Goal: Task Accomplishment & Management: Complete application form

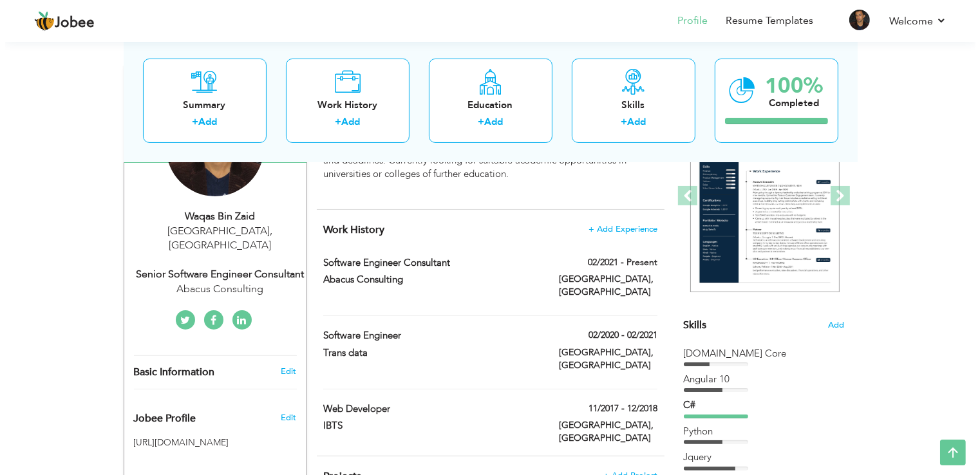
scroll to position [170, 0]
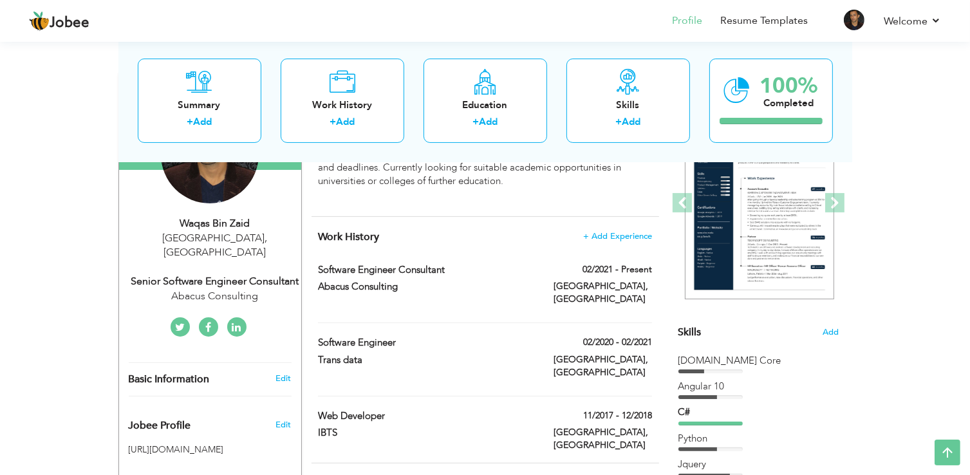
click at [829, 324] on section "‹ › Previous Next" at bounding box center [759, 212] width 161 height 225
click at [829, 336] on span "Add" at bounding box center [831, 332] width 17 height 12
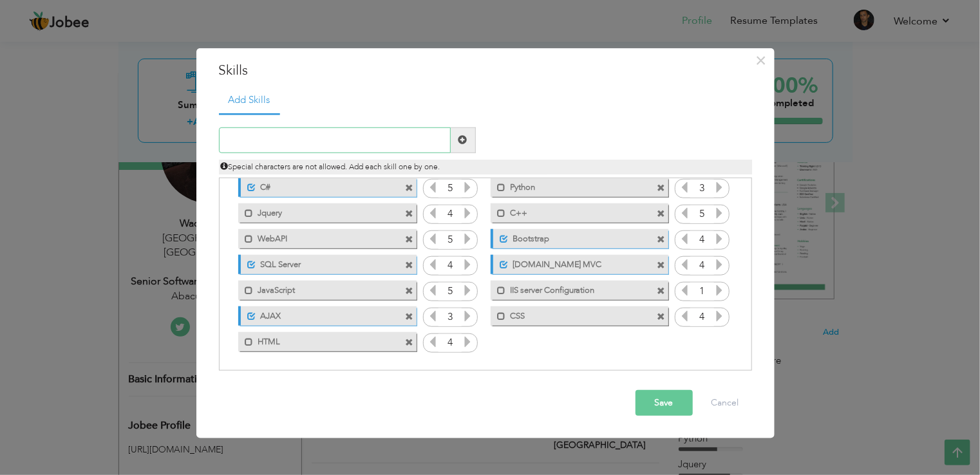
scroll to position [18, 0]
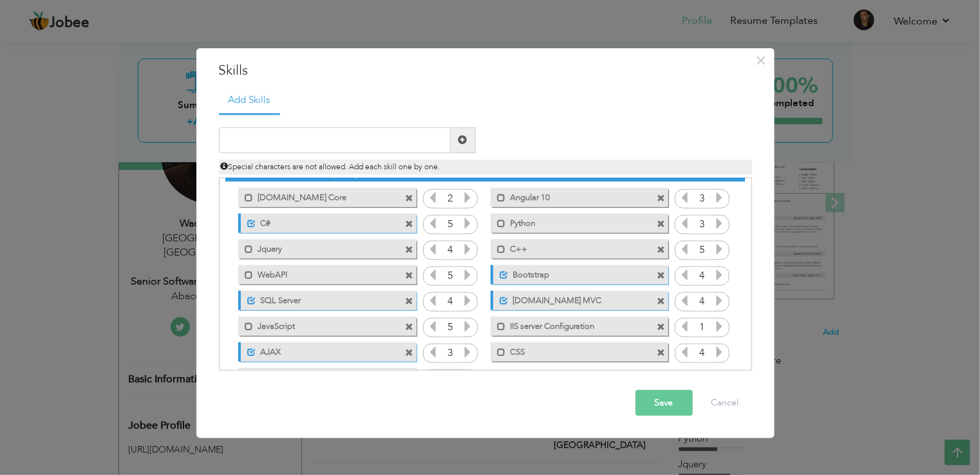
click at [659, 196] on span at bounding box center [661, 198] width 8 height 8
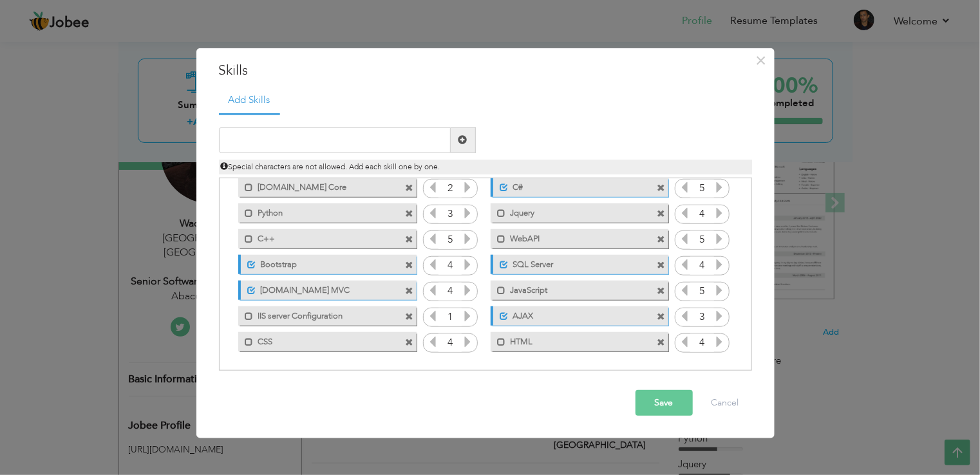
scroll to position [0, 0]
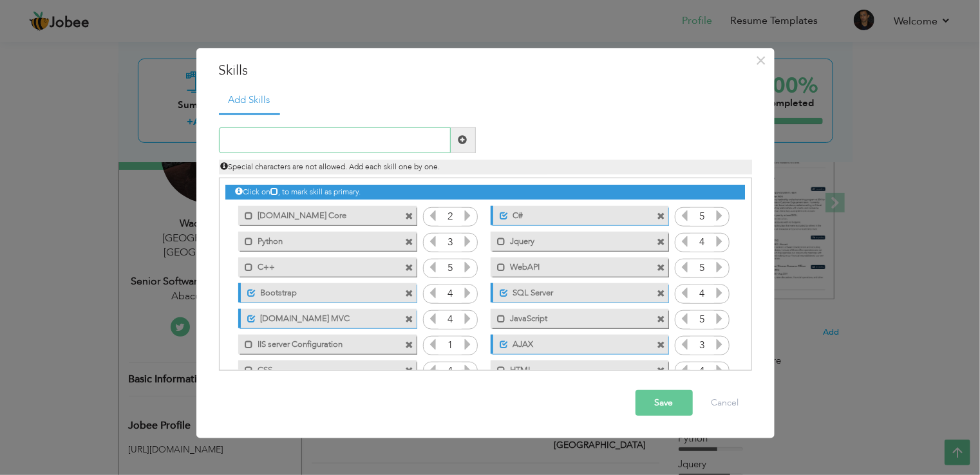
click at [300, 139] on input "text" at bounding box center [335, 140] width 232 height 26
click at [332, 142] on input "angular" at bounding box center [335, 140] width 232 height 26
type input "a"
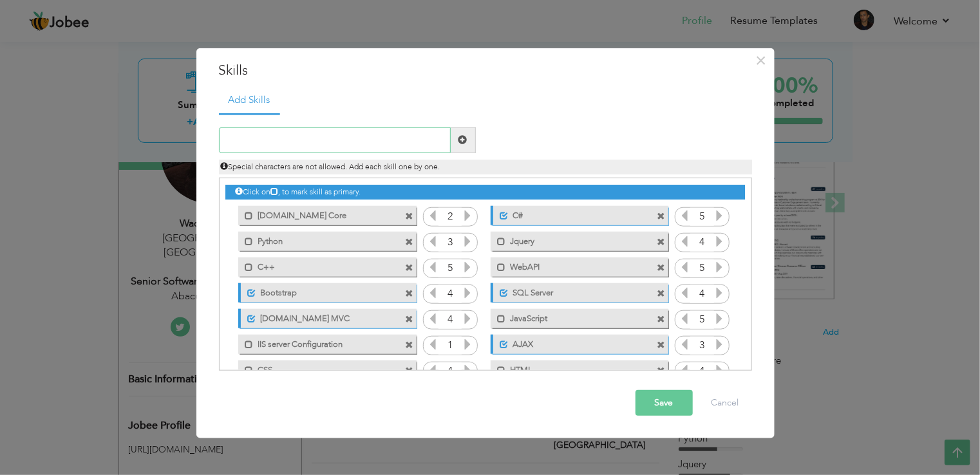
paste input "Post Collaboration Survey PCS can listen to and th"
type input "Post Collaboration Survey PCS can listen to and th"
paste input "angular"
click at [231, 140] on input "angular" at bounding box center [335, 140] width 232 height 26
type input "Angular"
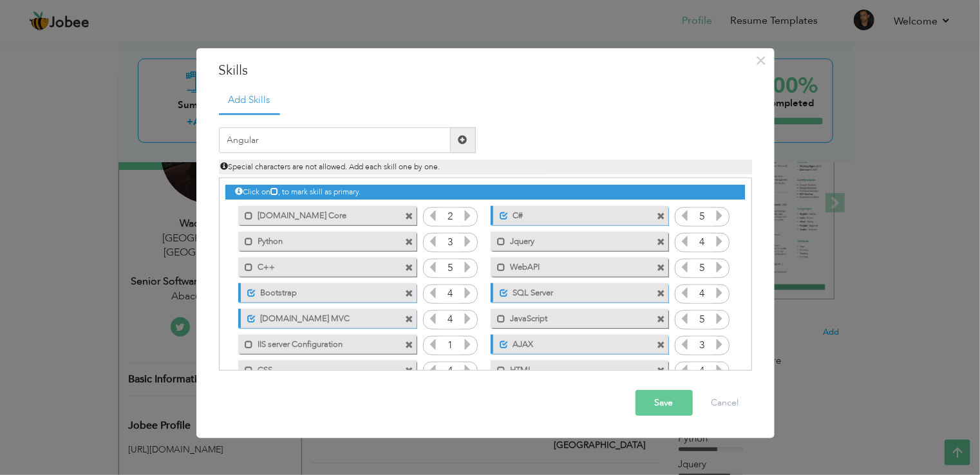
click at [464, 142] on span at bounding box center [462, 139] width 9 height 9
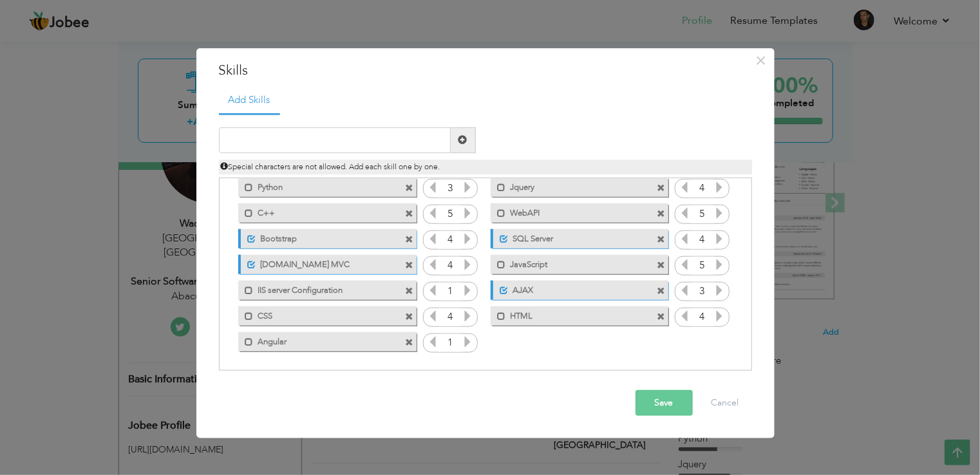
click at [466, 344] on icon at bounding box center [468, 342] width 12 height 12
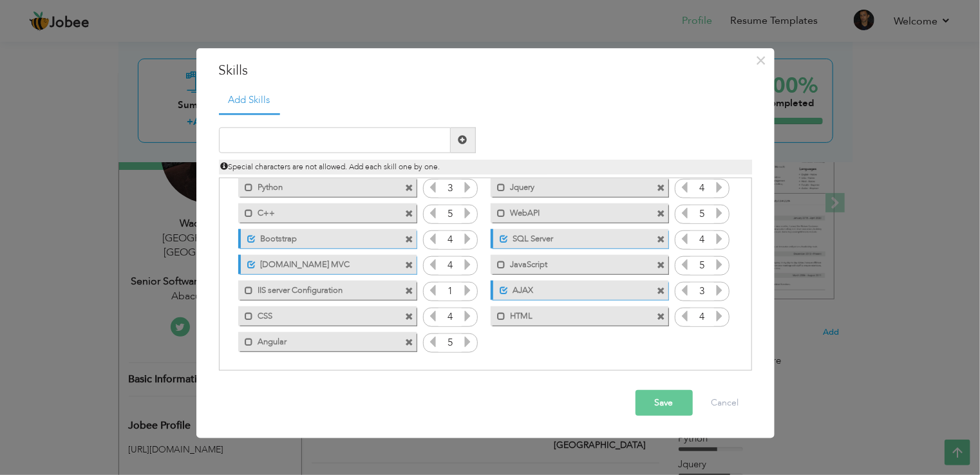
click at [466, 344] on icon at bounding box center [468, 342] width 12 height 12
click at [430, 344] on icon at bounding box center [433, 342] width 12 height 12
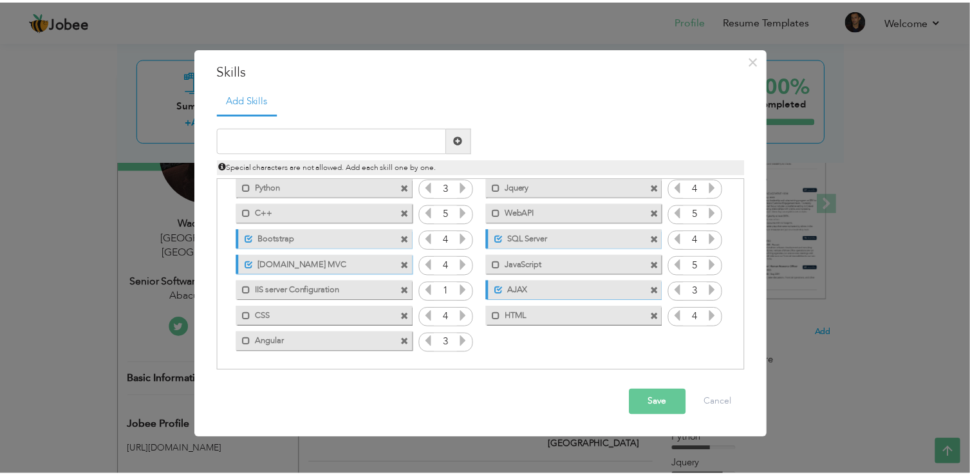
scroll to position [0, 0]
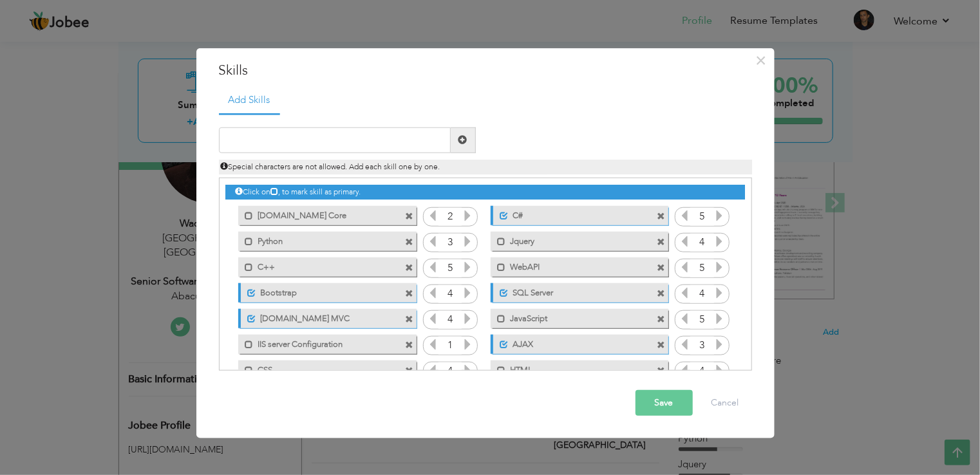
click at [656, 401] on button "Save" at bounding box center [663, 403] width 57 height 26
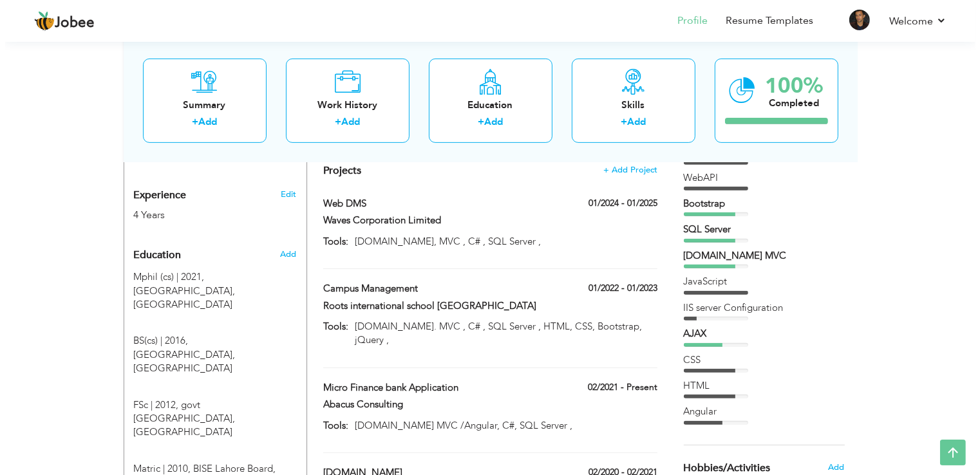
scroll to position [482, 0]
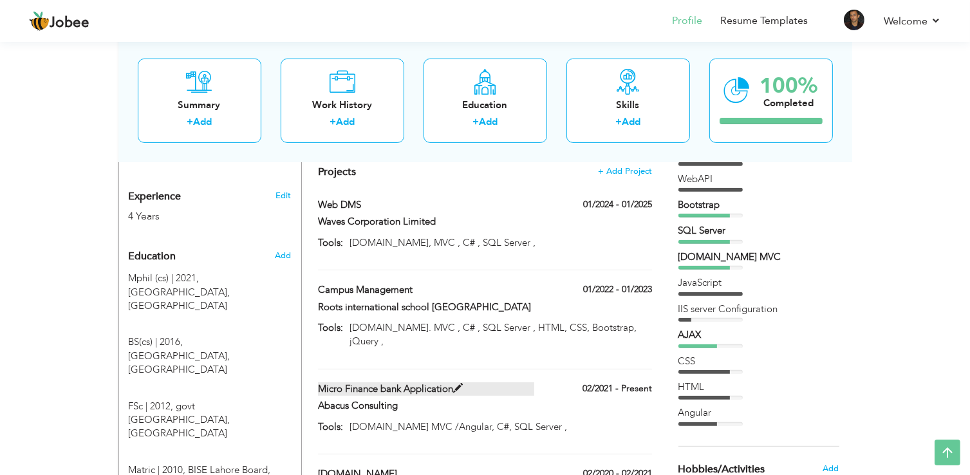
click at [458, 384] on span at bounding box center [458, 389] width 10 height 10
type input "Micro Finance bank Application"
type input "Abacus Consulting"
type input "02/2021"
type input "[DOMAIN_NAME] MVC /Angular, C#, SQL Server ,"
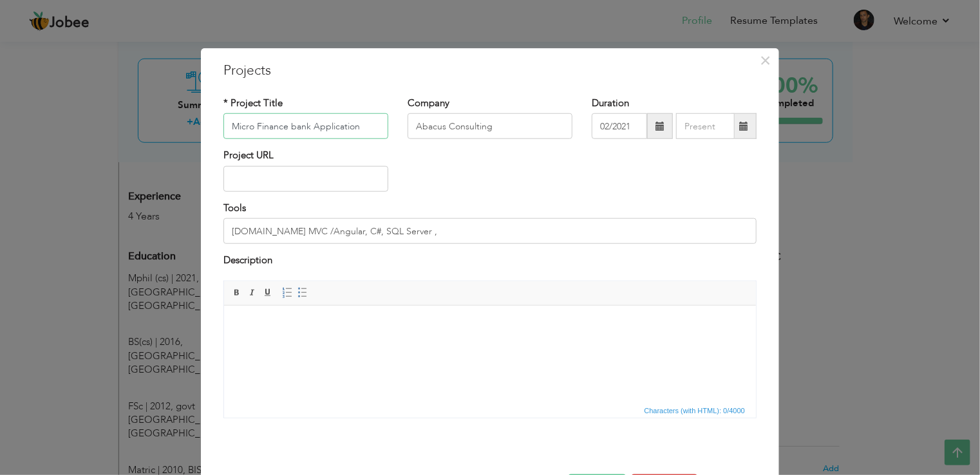
click at [292, 123] on input "Micro Finance bank Application" at bounding box center [305, 126] width 165 height 26
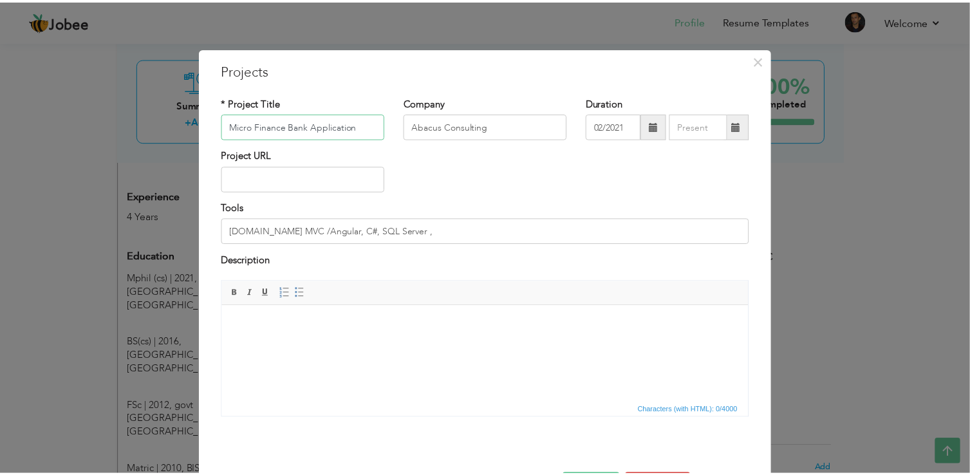
scroll to position [46, 0]
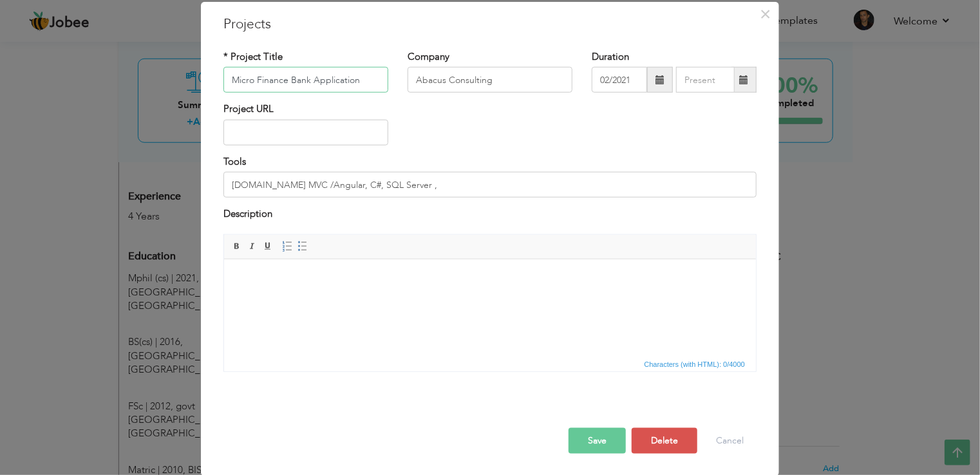
type input "Micro Finance Bank Application"
click at [587, 441] on button "Save" at bounding box center [597, 441] width 57 height 26
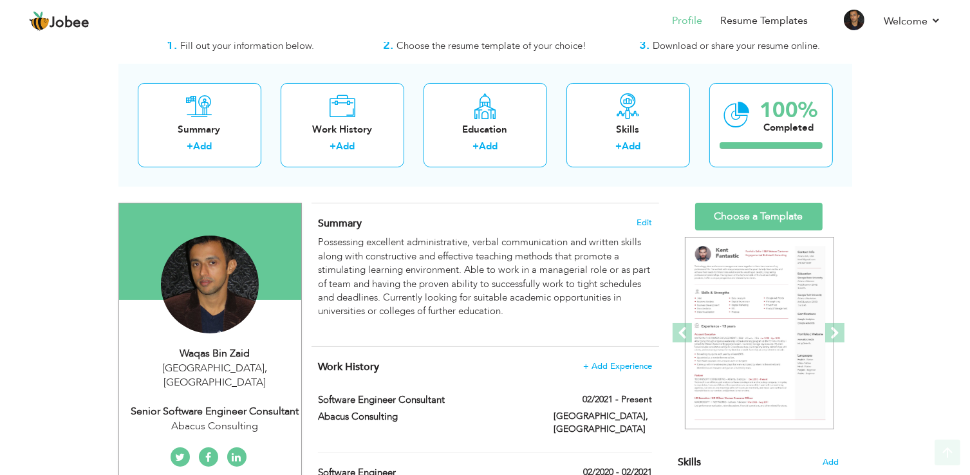
scroll to position [39, 0]
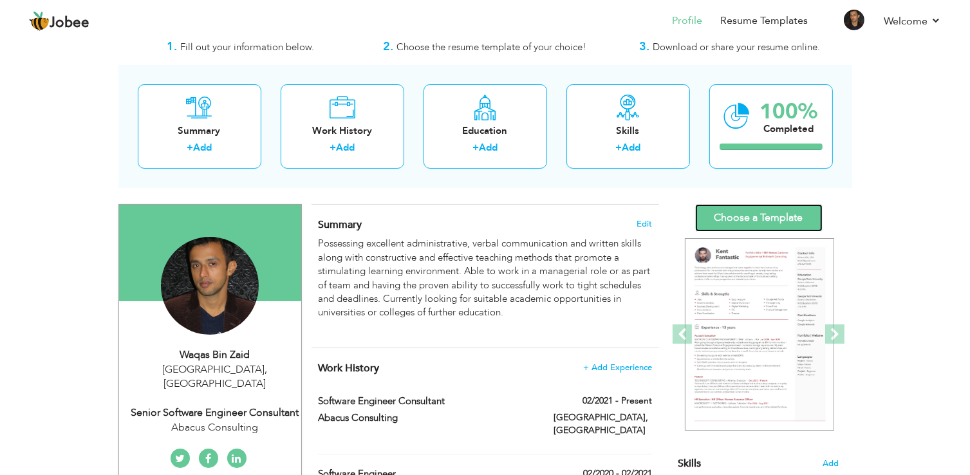
click at [759, 218] on link "Choose a Template" at bounding box center [758, 218] width 127 height 28
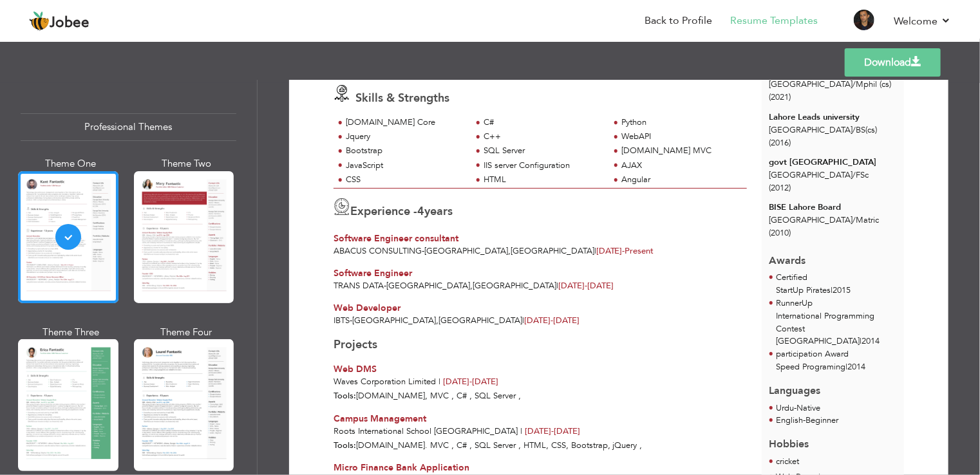
scroll to position [189, 0]
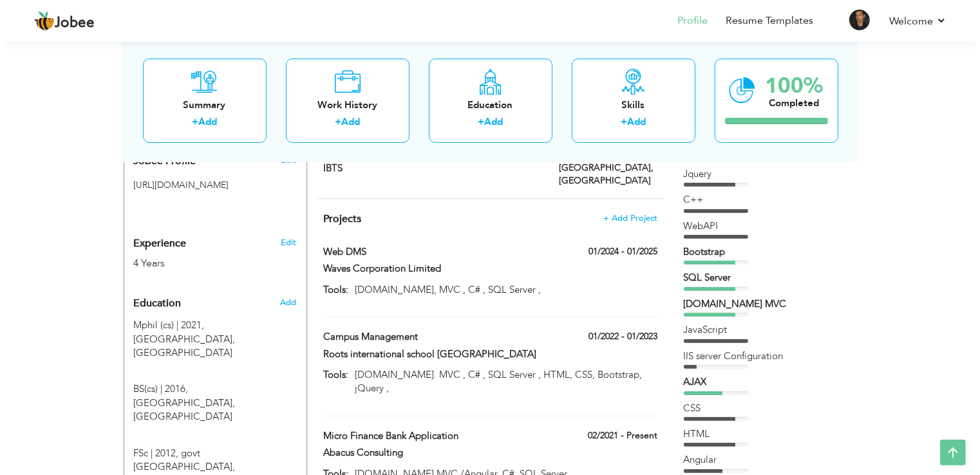
scroll to position [428, 0]
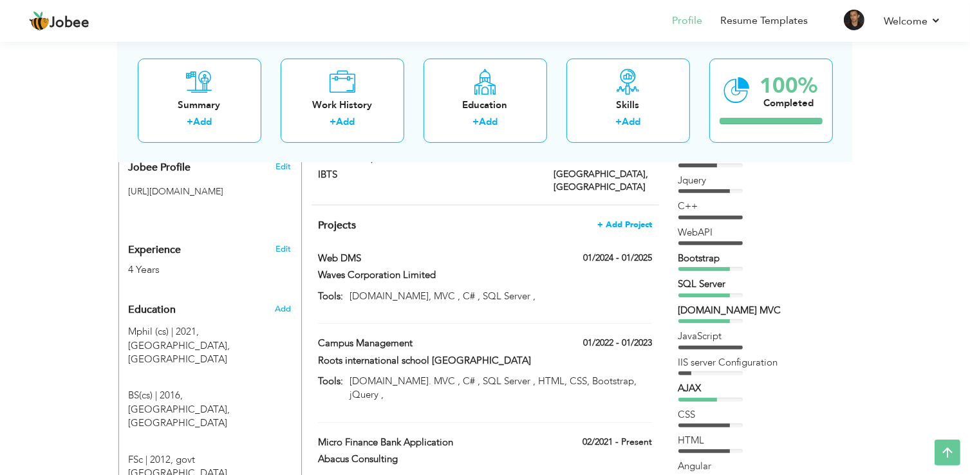
click at [632, 220] on span "+ Add Project" at bounding box center [624, 224] width 55 height 9
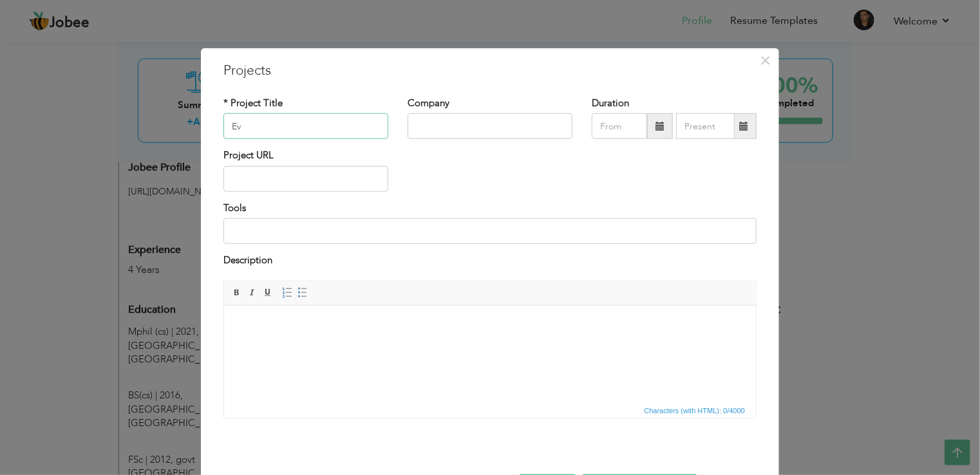
type input "E"
click at [482, 133] on input "text" at bounding box center [490, 126] width 165 height 26
click at [303, 122] on input "text" at bounding box center [305, 126] width 165 height 26
paste input "CRM system"
click at [223, 125] on input "CRM system" at bounding box center [305, 126] width 165 height 26
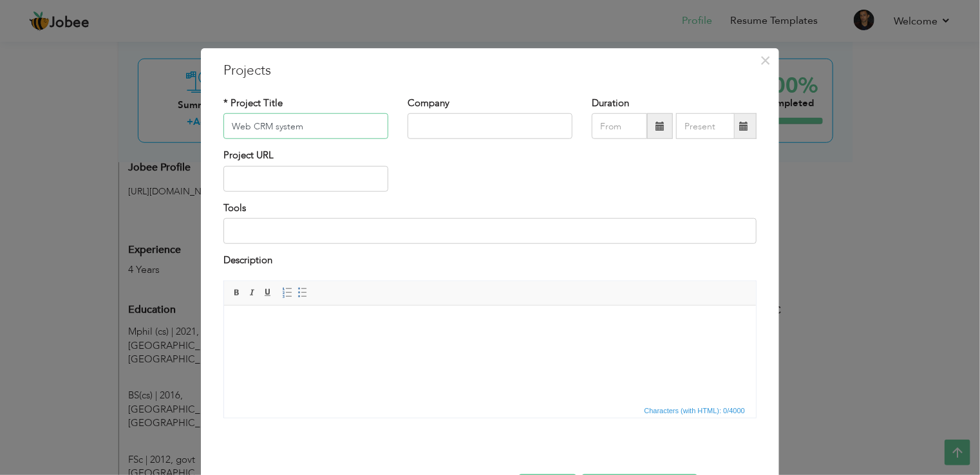
click at [272, 124] on input "Web CRM system" at bounding box center [305, 126] width 165 height 26
type input "Web CRM System"
click at [439, 126] on input "text" at bounding box center [490, 126] width 165 height 26
click at [437, 122] on input "text" at bounding box center [490, 126] width 165 height 26
paste input "evyol group"
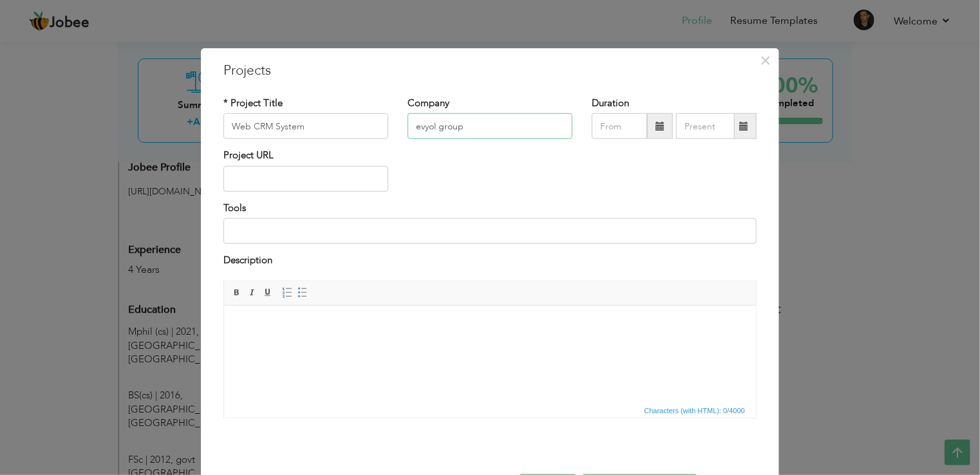
click at [415, 124] on input "evyol group" at bounding box center [490, 126] width 165 height 26
type input "Evyol group"
click at [657, 129] on span at bounding box center [659, 126] width 9 height 9
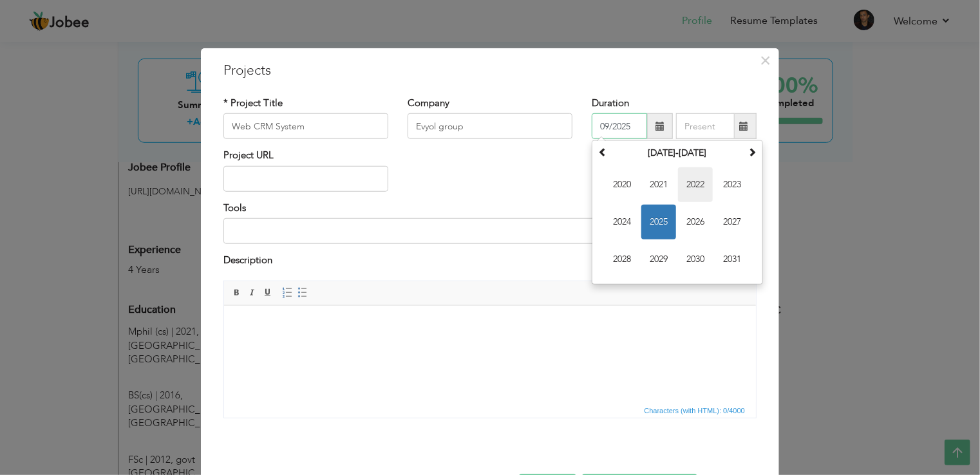
click at [688, 194] on span "2022" at bounding box center [695, 184] width 35 height 35
click at [660, 185] on span "Feb" at bounding box center [658, 184] width 35 height 35
type input "02/2022"
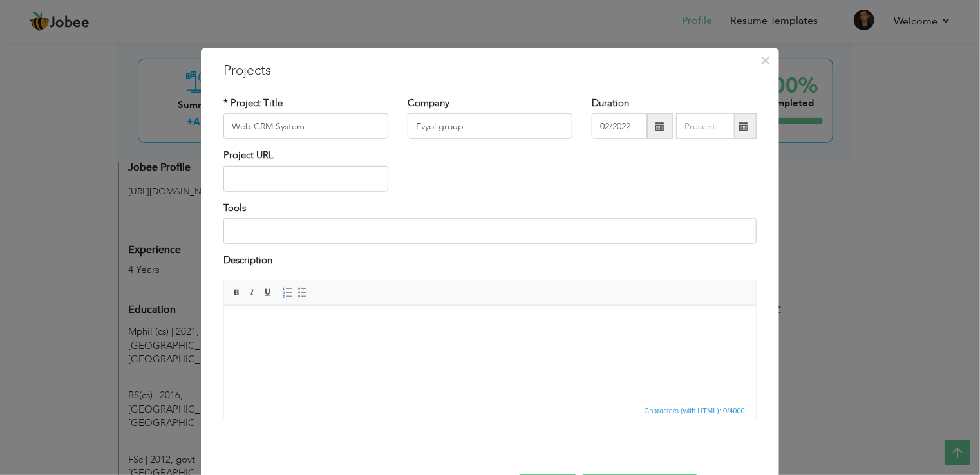
click at [739, 127] on span at bounding box center [743, 126] width 9 height 9
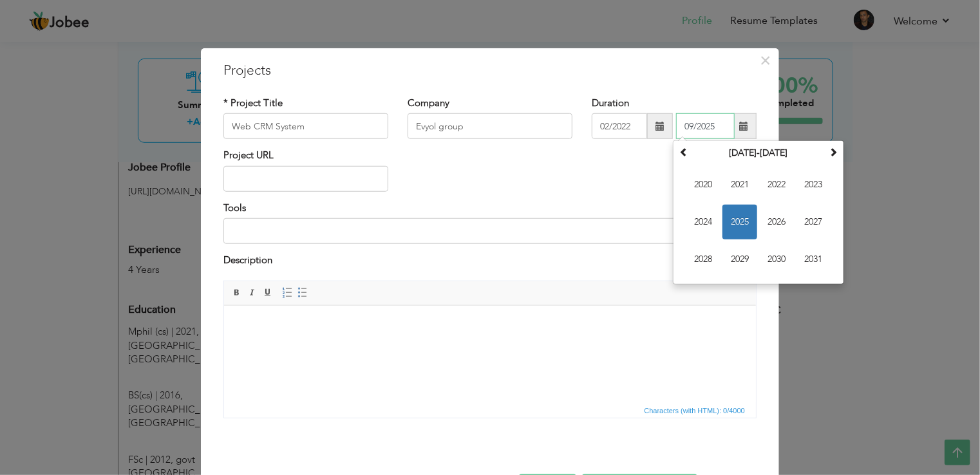
click at [724, 221] on span "2025" at bounding box center [739, 222] width 35 height 35
click at [734, 217] on span "Jun" at bounding box center [739, 222] width 35 height 35
type input "06/2025"
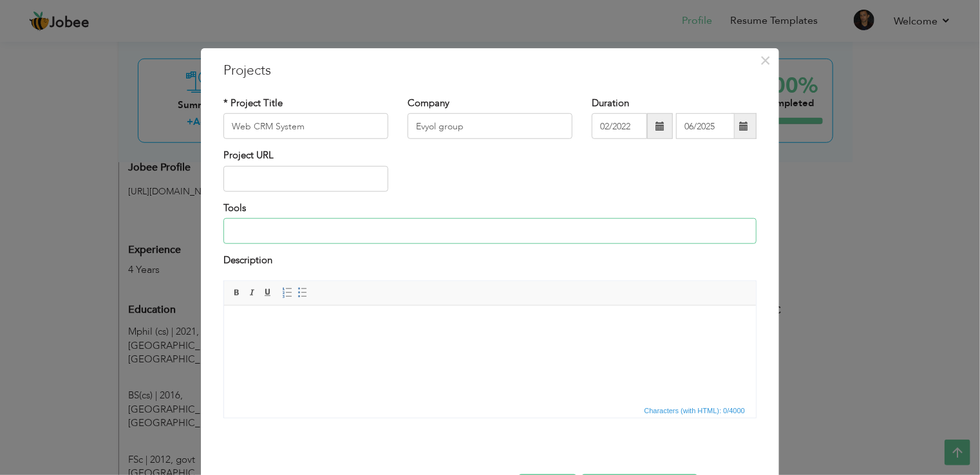
click at [320, 232] on input at bounding box center [489, 231] width 533 height 26
paste input "Backend (ASP.NET Core API + EF Core)"
drag, startPoint x: 397, startPoint y: 232, endPoint x: 205, endPoint y: 238, distance: 191.3
click at [205, 238] on div "× Projects * Project Title Web CRM System Company Evyol group Duration 02/2022 …" at bounding box center [490, 285] width 578 height 475
paste input "Angular / React / Vue (with ASP.NET Core as backend)"
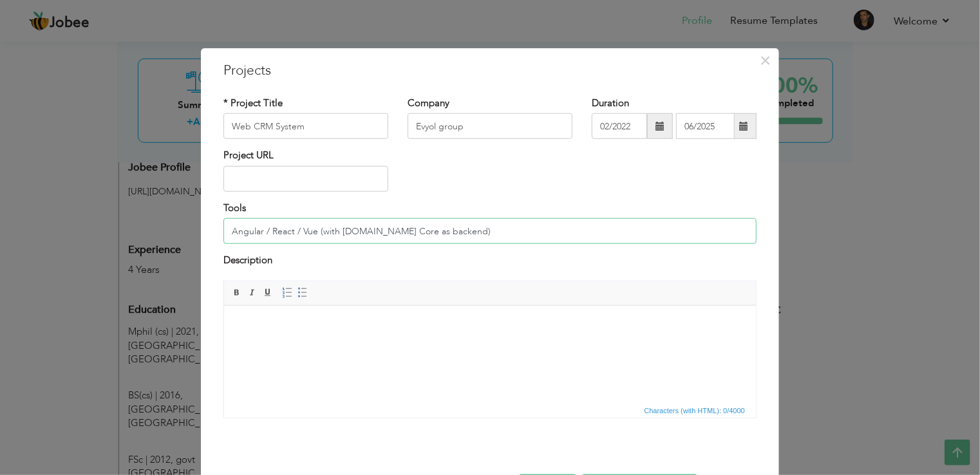
click at [310, 231] on input "Angular / React / Vue (with ASP.NET Core as backend)" at bounding box center [489, 231] width 533 height 26
click at [442, 232] on input "Angular FrontEnd (with ASP.NET Core as backend)" at bounding box center [489, 231] width 533 height 26
click at [297, 231] on input "Angular FrontEnd (with ASP.NET Core as backend)" at bounding box center [489, 231] width 533 height 26
type input "Angular Frontend and Android App (with [DOMAIN_NAME] Core as backend)"
click at [290, 332] on html at bounding box center [489, 324] width 532 height 39
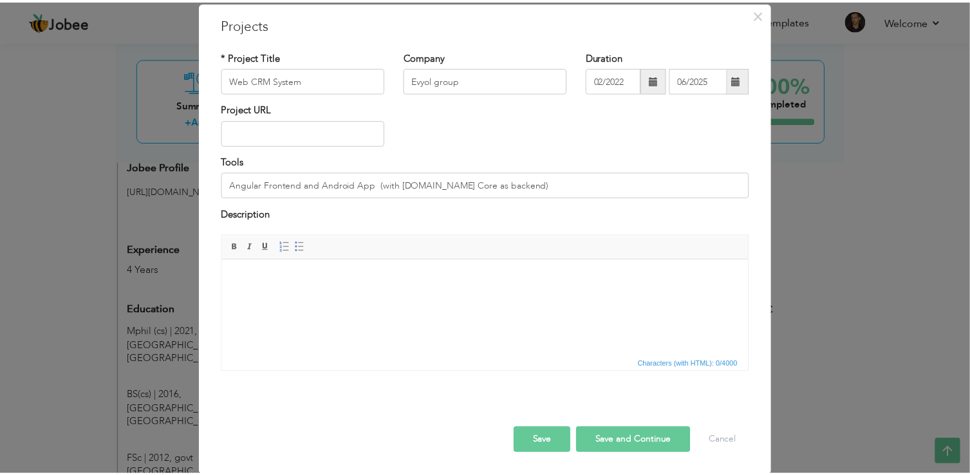
scroll to position [46, 0]
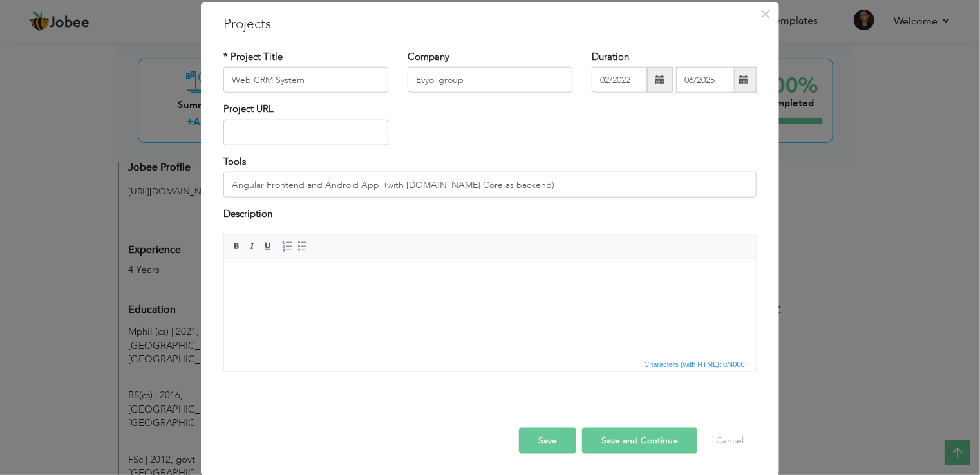
click at [559, 447] on button "Save" at bounding box center [547, 441] width 57 height 26
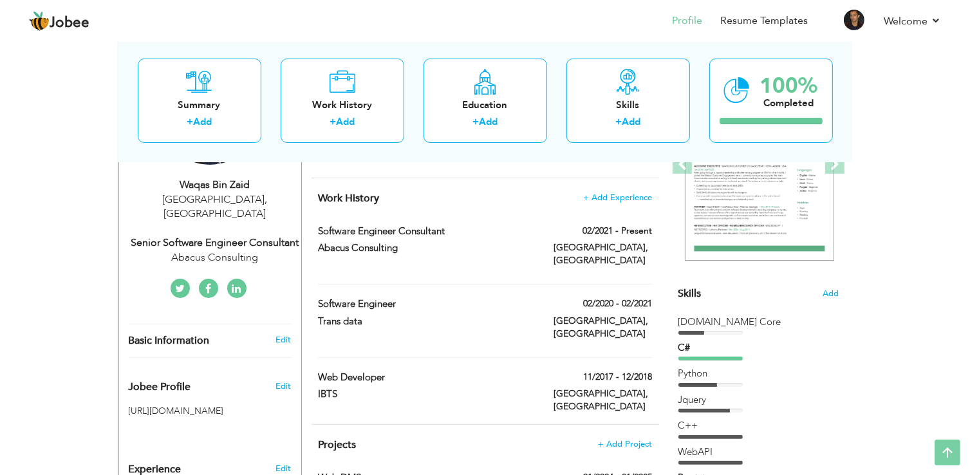
scroll to position [0, 0]
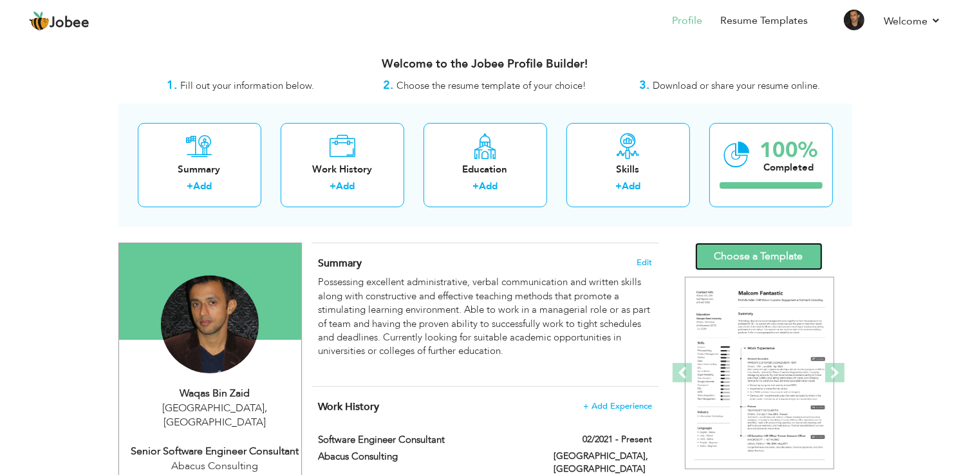
click at [746, 258] on link "Choose a Template" at bounding box center [758, 257] width 127 height 28
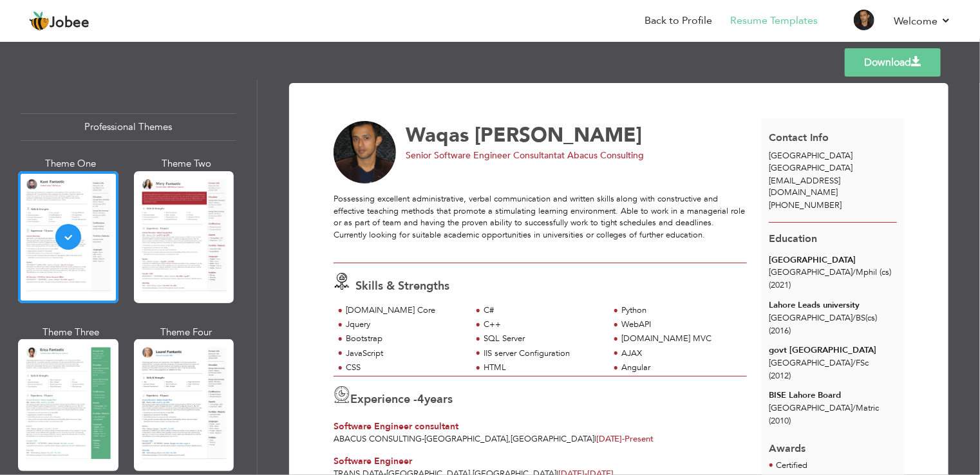
scroll to position [133, 0]
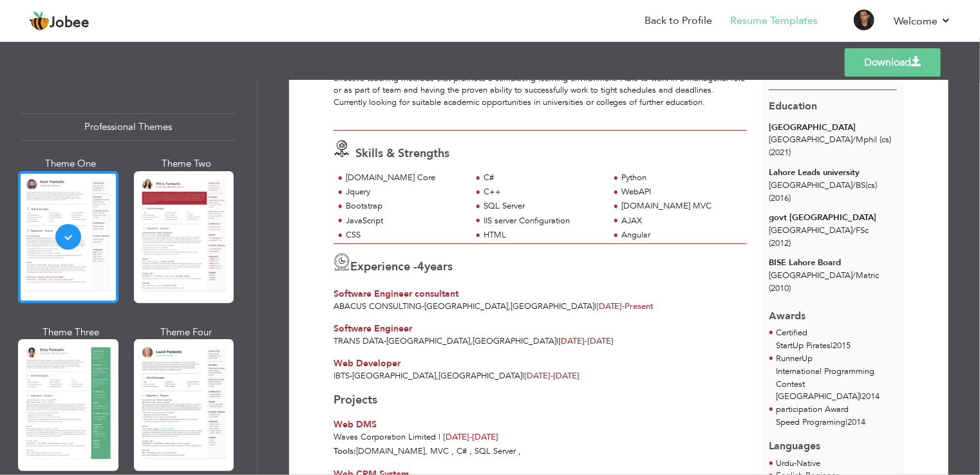
click at [886, 62] on link "Download" at bounding box center [893, 62] width 96 height 28
click at [675, 117] on div "Possessing excellent administrative, verbal communication and written skills al…" at bounding box center [540, 91] width 413 height 60
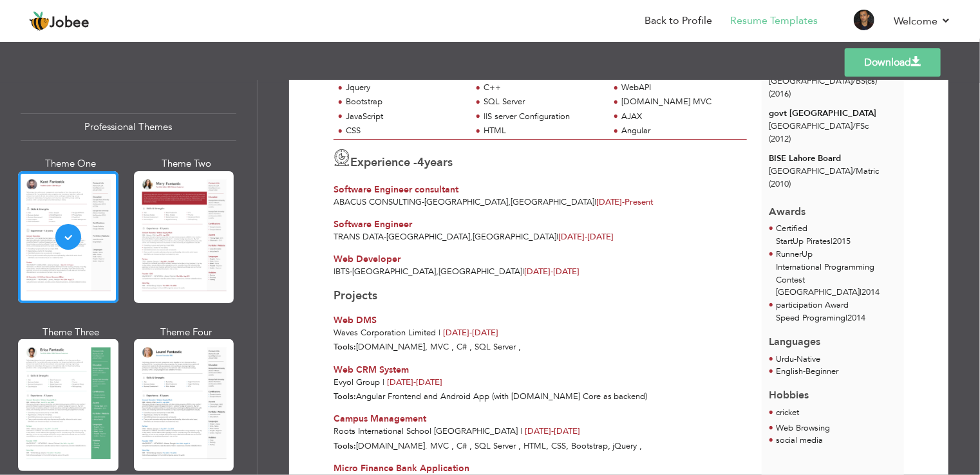
scroll to position [237, 0]
click at [524, 268] on span "Nov 2017 -" at bounding box center [538, 272] width 29 height 12
click at [524, 268] on span "Nov 2017 - Dec 2018" at bounding box center [551, 272] width 55 height 12
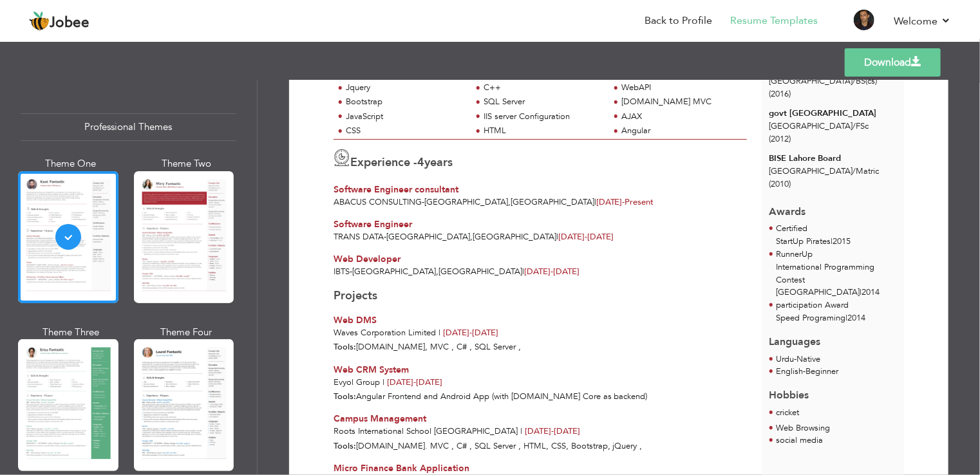
click at [524, 268] on span "Nov 2017 -" at bounding box center [538, 272] width 29 height 12
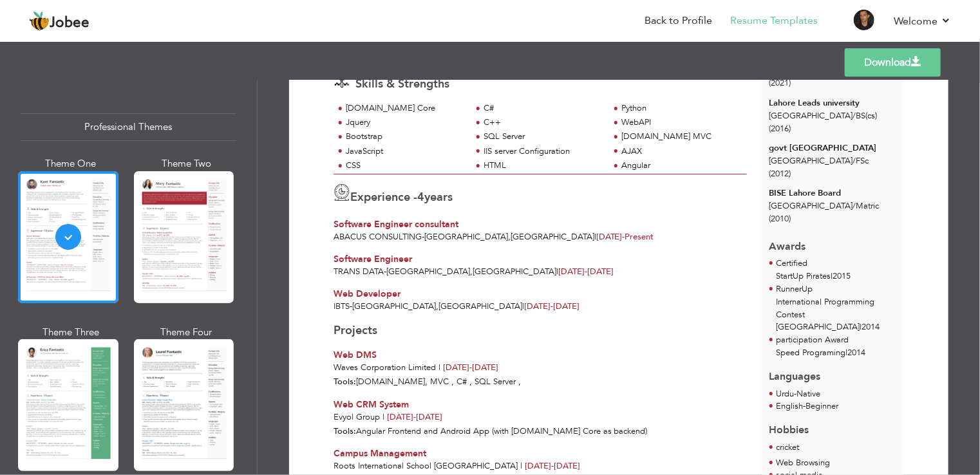
scroll to position [0, 0]
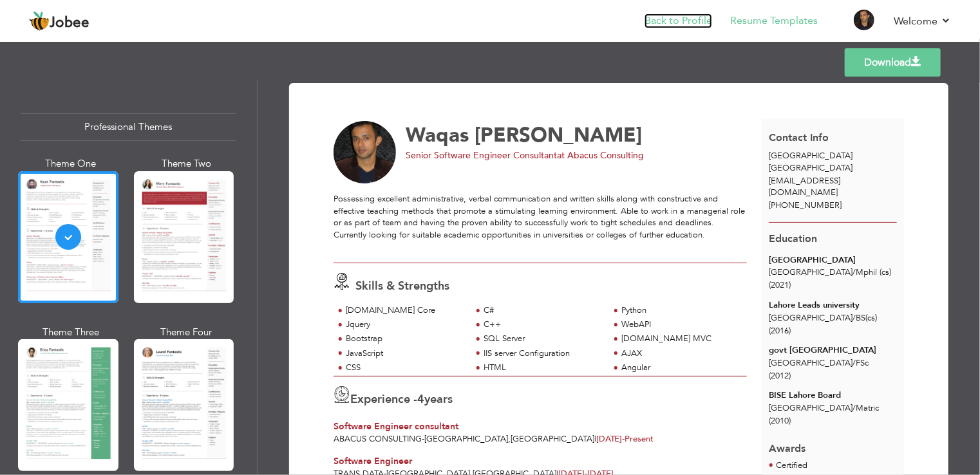
click at [688, 23] on link "Back to Profile" at bounding box center [678, 21] width 68 height 15
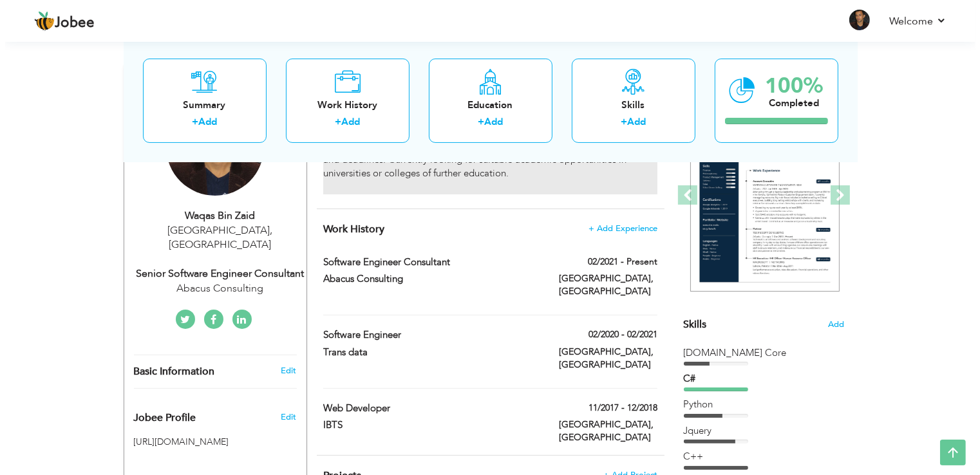
scroll to position [180, 0]
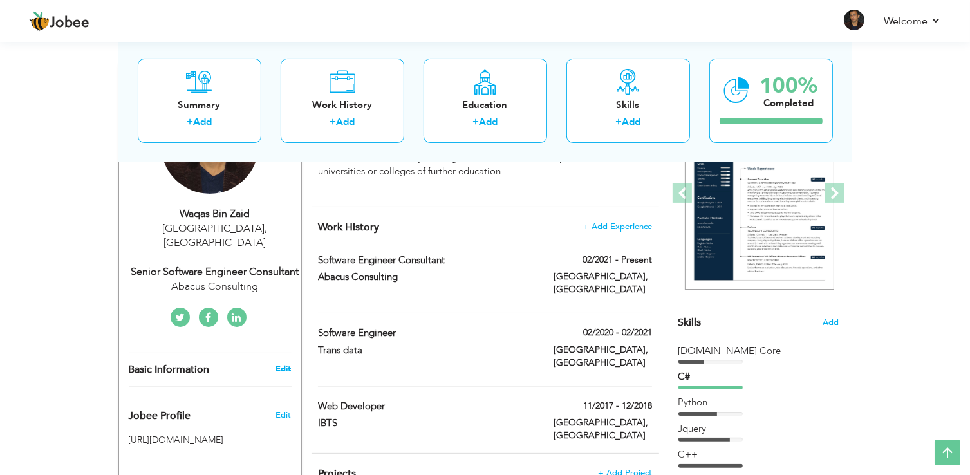
drag, startPoint x: 188, startPoint y: 361, endPoint x: 283, endPoint y: 352, distance: 95.7
click at [283, 353] on div "Basic Information Edit" at bounding box center [210, 369] width 182 height 33
type input "Waqas"
type input "[PERSON_NAME]"
type input "[PHONE_NUMBER]"
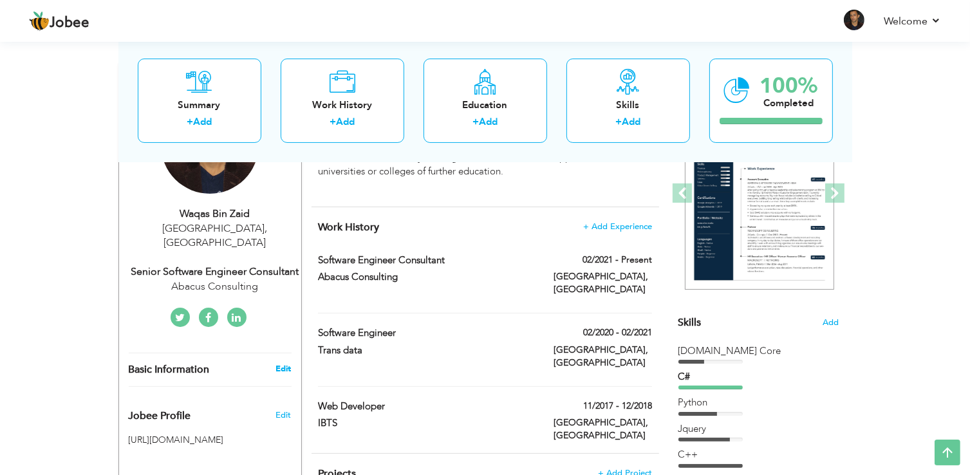
select select "number:166"
type input "[GEOGRAPHIC_DATA]"
select select "number:6"
type input "Abacus Consulting"
type input "Senior Software Engineer Consultant"
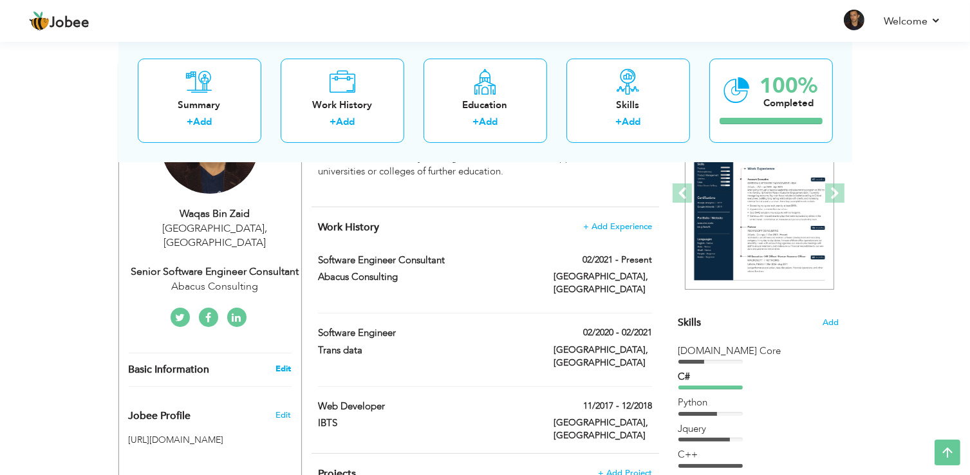
type input "[URL][DOMAIN_NAME]"
type input "[URL][DOMAIN_NAME][DOMAIN_NAME]"
type input "[URL][DOMAIN_NAME]"
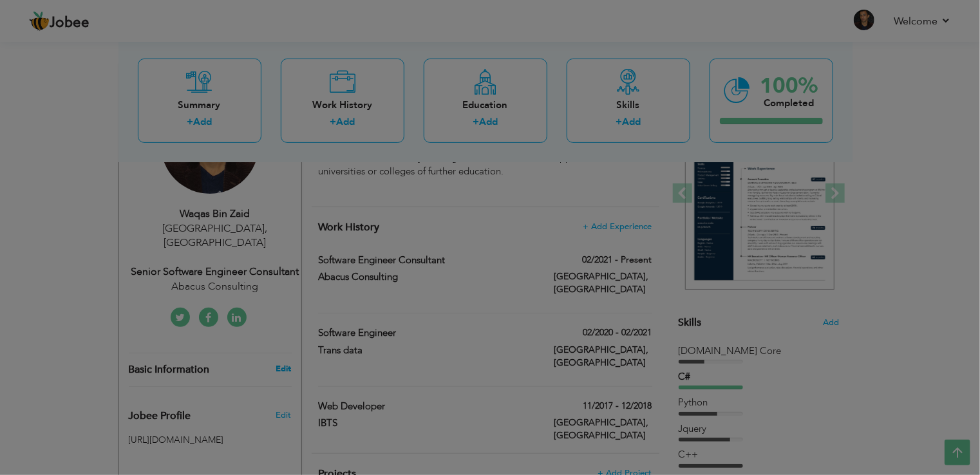
click at [0, 0] on div "× Profile Contact Information * First Name Waqas * Last Name [PERSON_NAME]" at bounding box center [0, 0] width 0 height 0
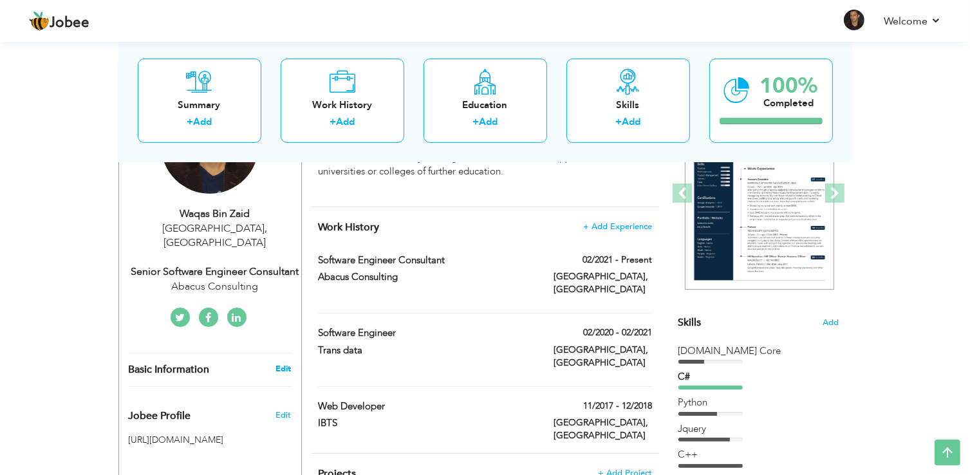
click at [283, 363] on link "Edit" at bounding box center [283, 369] width 15 height 12
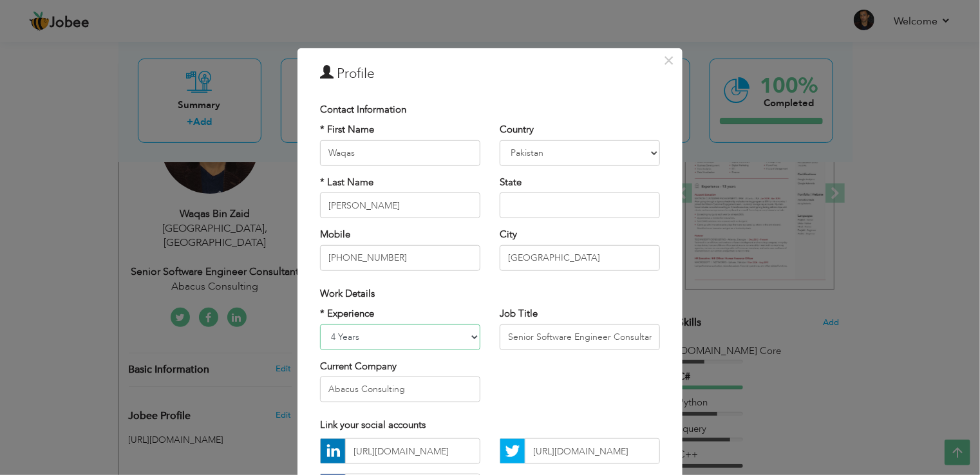
click at [413, 337] on select "Entry Level Less than 1 Year 1 Year 2 Years 3 Years 4 Years 5 Years 6 Years 7 Y…" at bounding box center [400, 337] width 160 height 26
click at [320, 324] on select "Entry Level Less than 1 Year 1 Year 2 Years 3 Years 4 Years 5 Years 6 Years 7 Y…" at bounding box center [400, 337] width 160 height 26
click at [818, 352] on div "× Profile Contact Information * First Name Waqas * Last Name [PERSON_NAME]" at bounding box center [490, 237] width 980 height 475
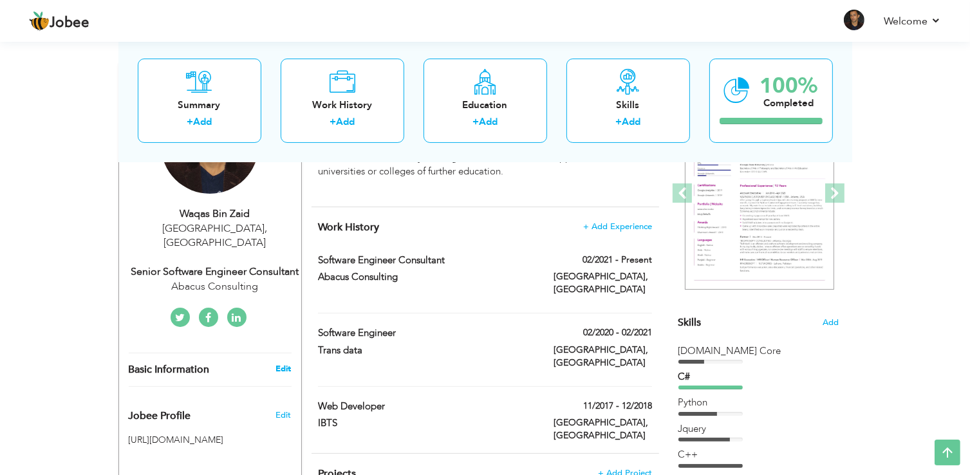
click at [279, 363] on link "Edit" at bounding box center [283, 369] width 15 height 12
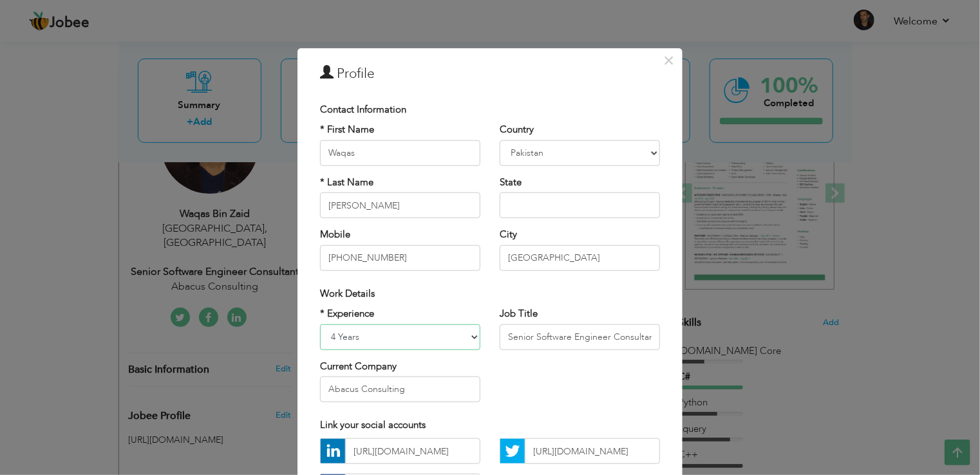
click at [430, 341] on select "Entry Level Less than 1 Year 1 Year 2 Years 3 Years 4 Years 5 Years 6 Years 7 Y…" at bounding box center [400, 337] width 160 height 26
select select "number:7"
click at [320, 324] on select "Entry Level Less than 1 Year 1 Year 2 Years 3 Years 4 Years 5 Years 6 Years 7 Y…" at bounding box center [400, 337] width 160 height 26
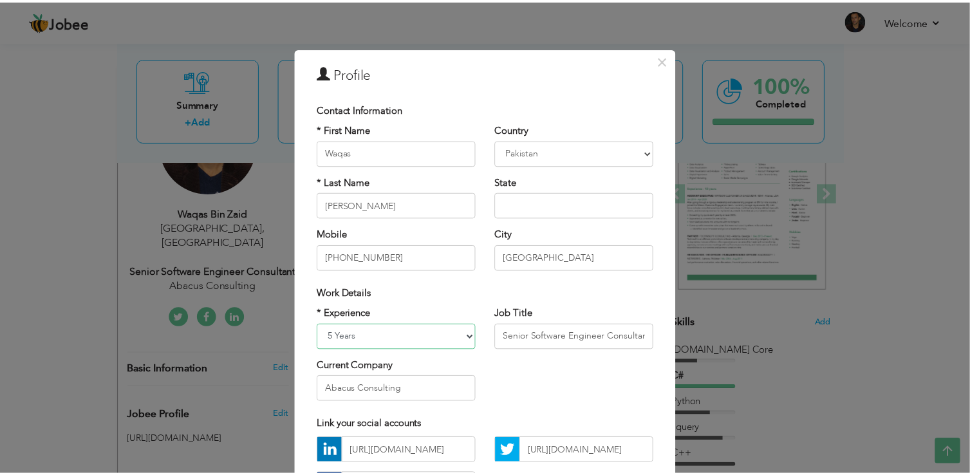
scroll to position [112, 0]
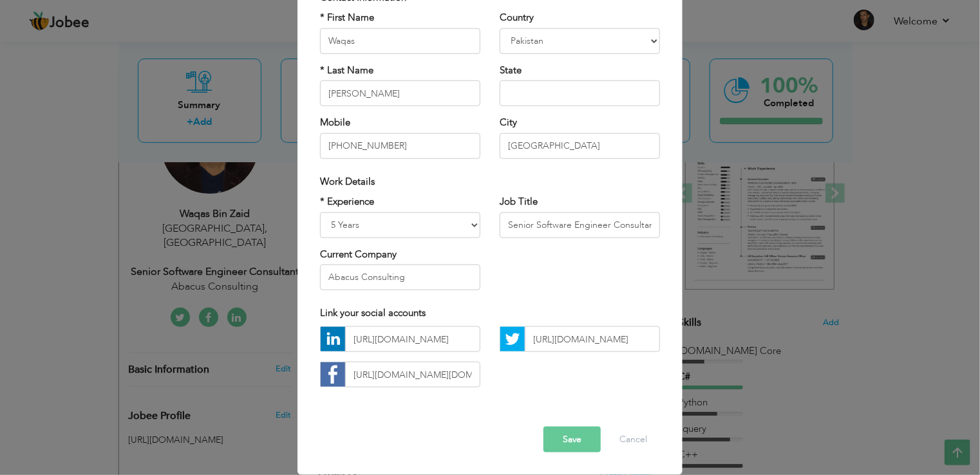
click at [574, 440] on button "Save" at bounding box center [571, 440] width 57 height 26
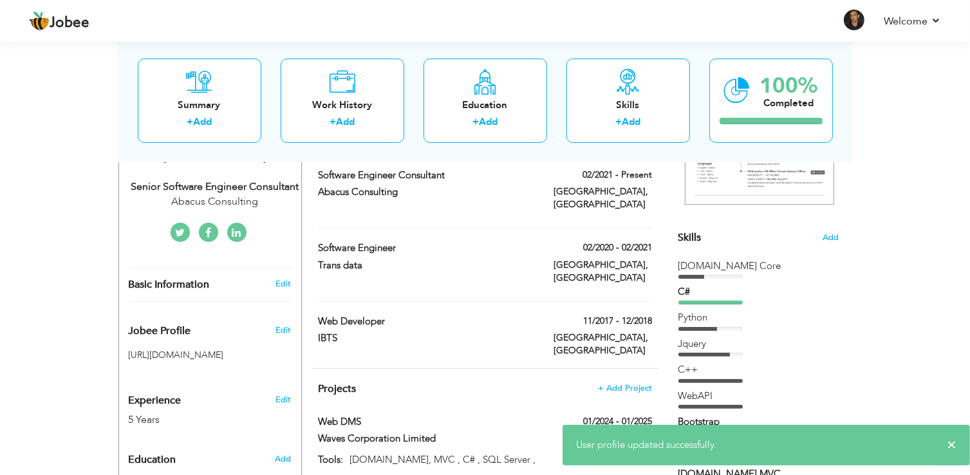
scroll to position [0, 0]
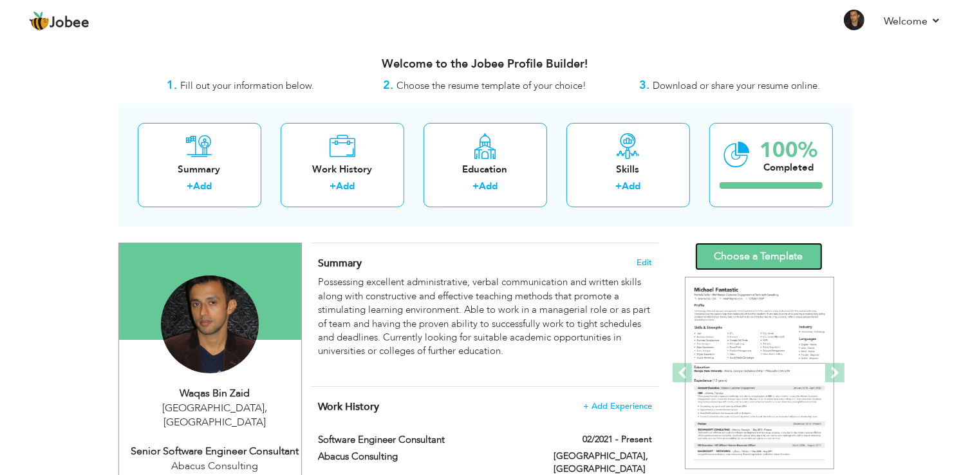
click at [751, 258] on link "Choose a Template" at bounding box center [758, 257] width 127 height 28
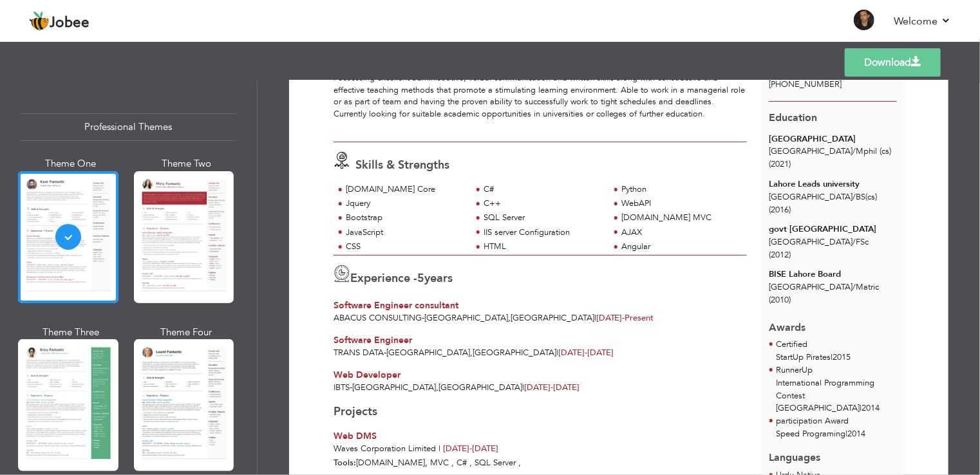
scroll to position [120, 0]
click at [659, 68] on div "Templates Download" at bounding box center [490, 62] width 980 height 41
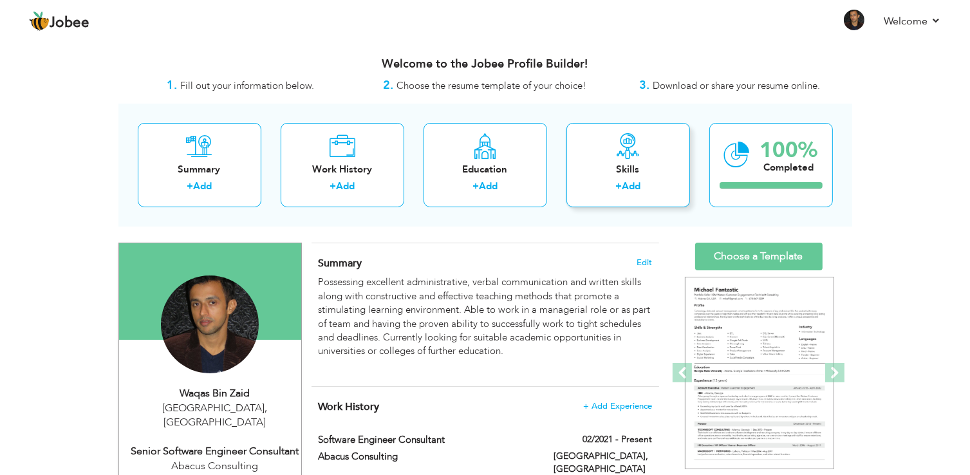
click at [626, 189] on link "Add" at bounding box center [631, 186] width 19 height 13
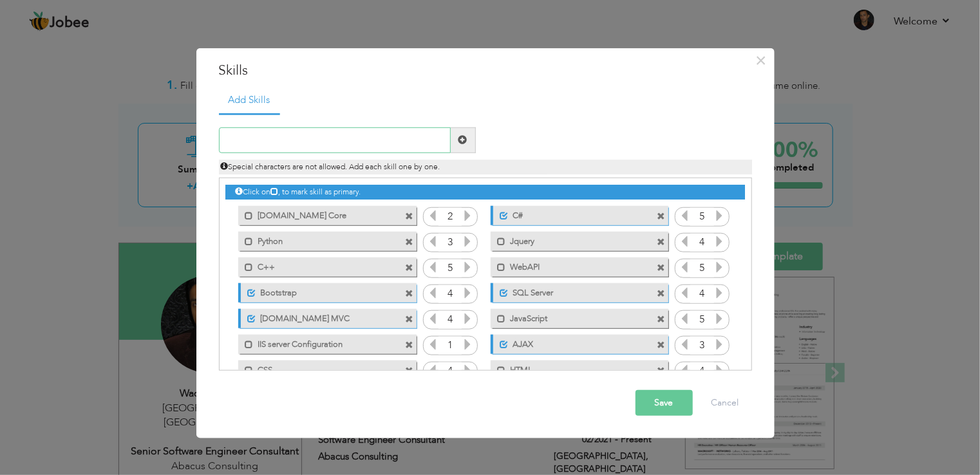
click at [335, 141] on input "text" at bounding box center [335, 140] width 232 height 26
type input "P"
paste input "PostgreSQL"
type input "PostgreSQL"
click at [467, 142] on span at bounding box center [463, 140] width 25 height 26
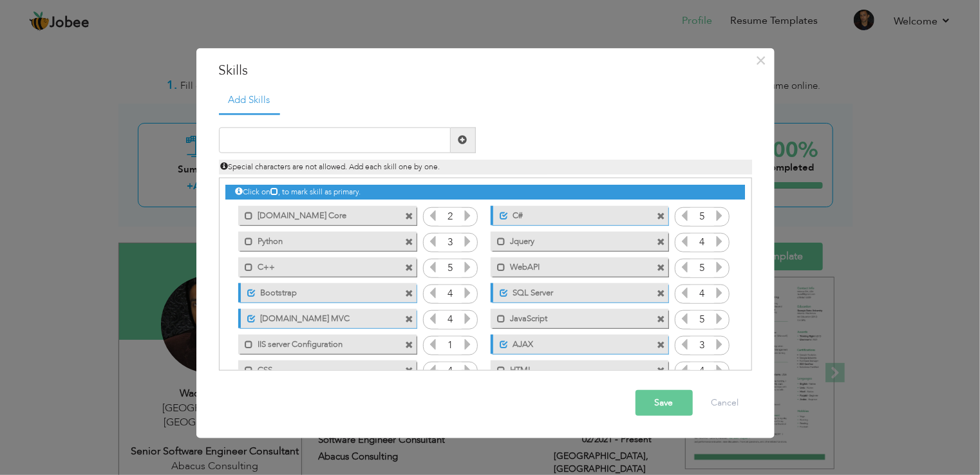
scroll to position [54, 0]
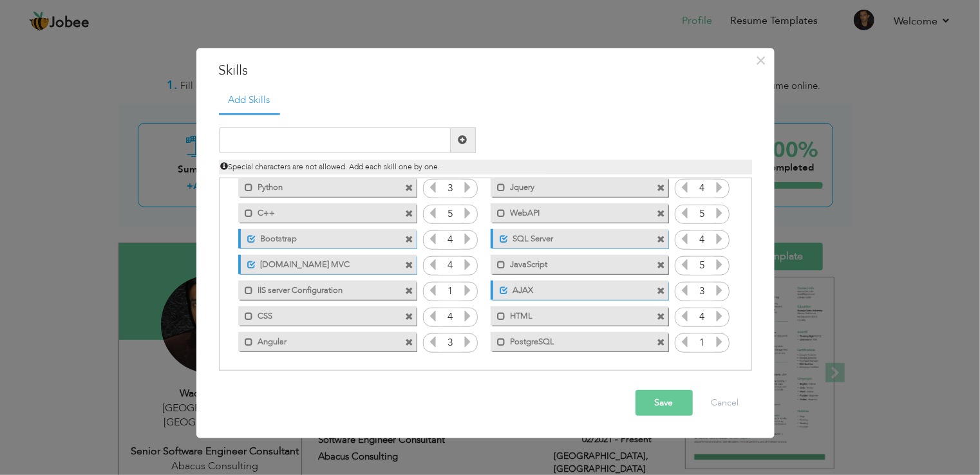
click at [718, 341] on icon at bounding box center [720, 342] width 12 height 12
click at [322, 140] on input "text" at bounding box center [335, 140] width 232 height 26
paste input "SAP HANA Studio"
type input "SAP HANA Studio"
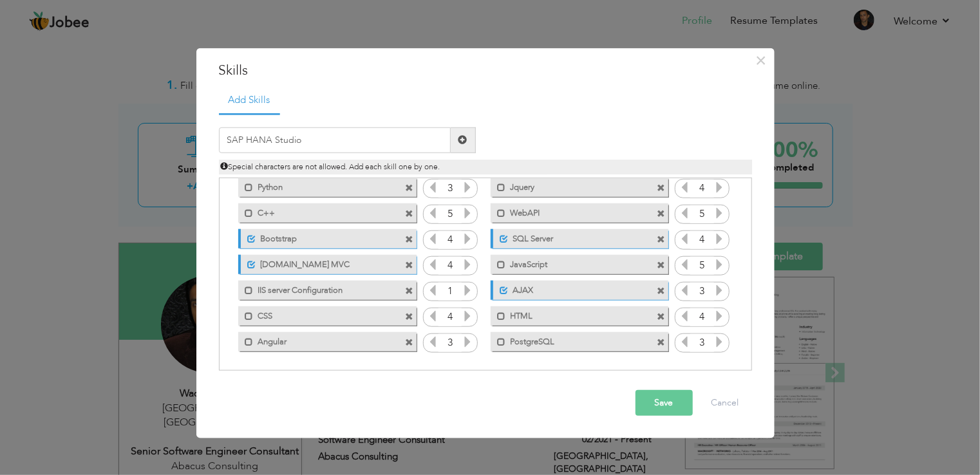
click at [460, 146] on span at bounding box center [463, 140] width 25 height 26
click at [465, 364] on icon at bounding box center [468, 368] width 12 height 12
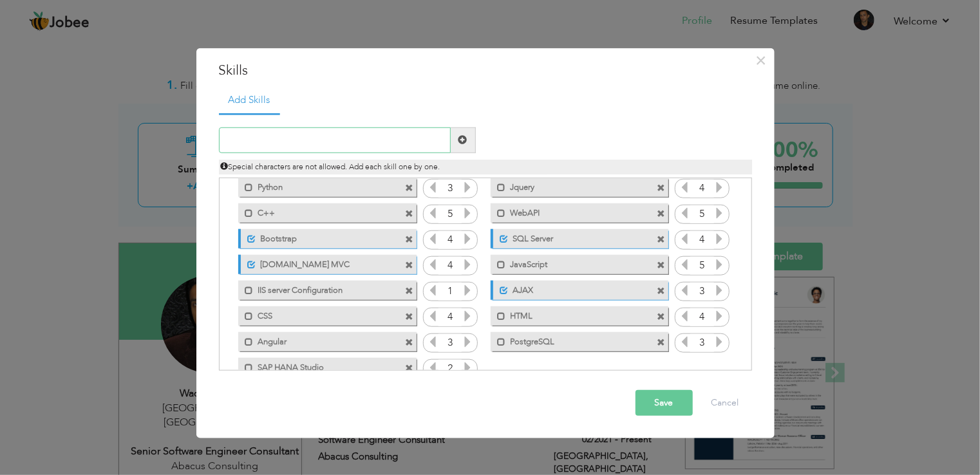
click at [319, 135] on input "text" at bounding box center [335, 140] width 232 height 26
paste input "SAP (modules"
click at [247, 139] on input "SAP (modules" at bounding box center [335, 140] width 232 height 26
click at [305, 140] on input "SAP ( B1 modules" at bounding box center [335, 140] width 232 height 26
type input "SAP ( B1 modules)"
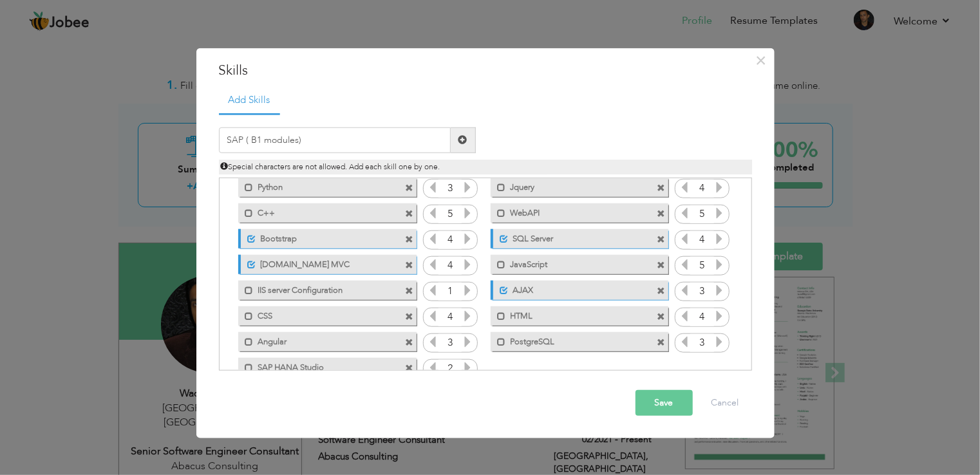
click at [465, 138] on span at bounding box center [462, 139] width 9 height 9
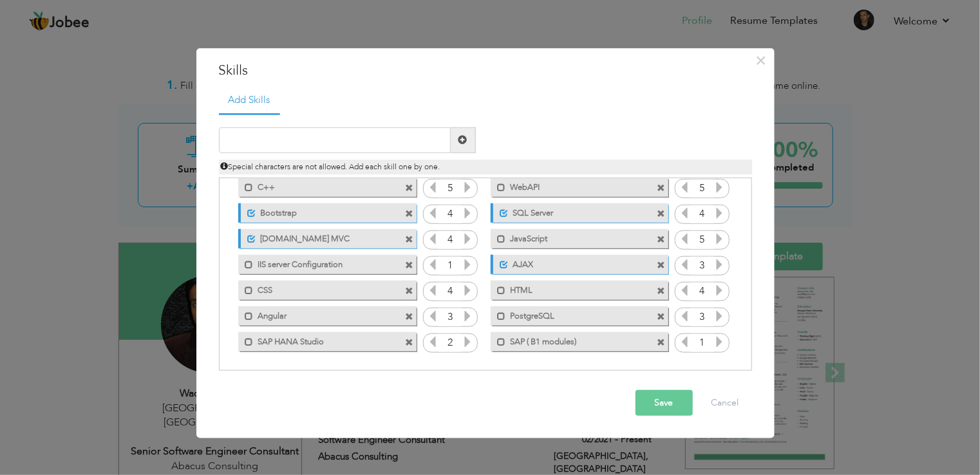
click at [716, 341] on icon at bounding box center [720, 342] width 12 height 12
click at [668, 397] on button "Save" at bounding box center [663, 403] width 57 height 26
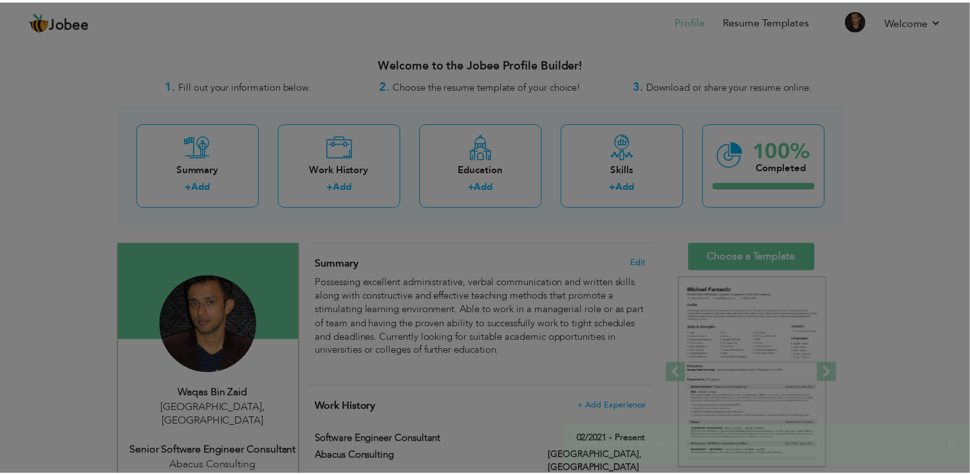
scroll to position [0, 0]
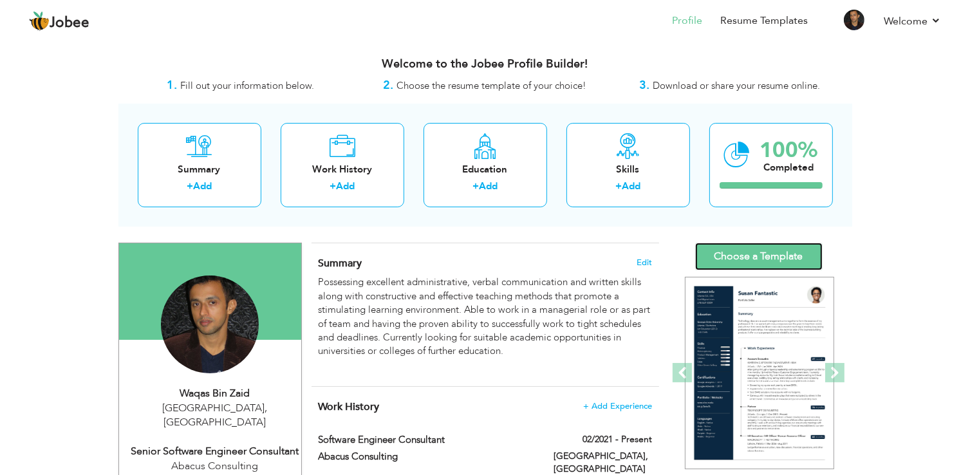
click at [739, 252] on link "Choose a Template" at bounding box center [758, 257] width 127 height 28
